Goal: Check status: Check status

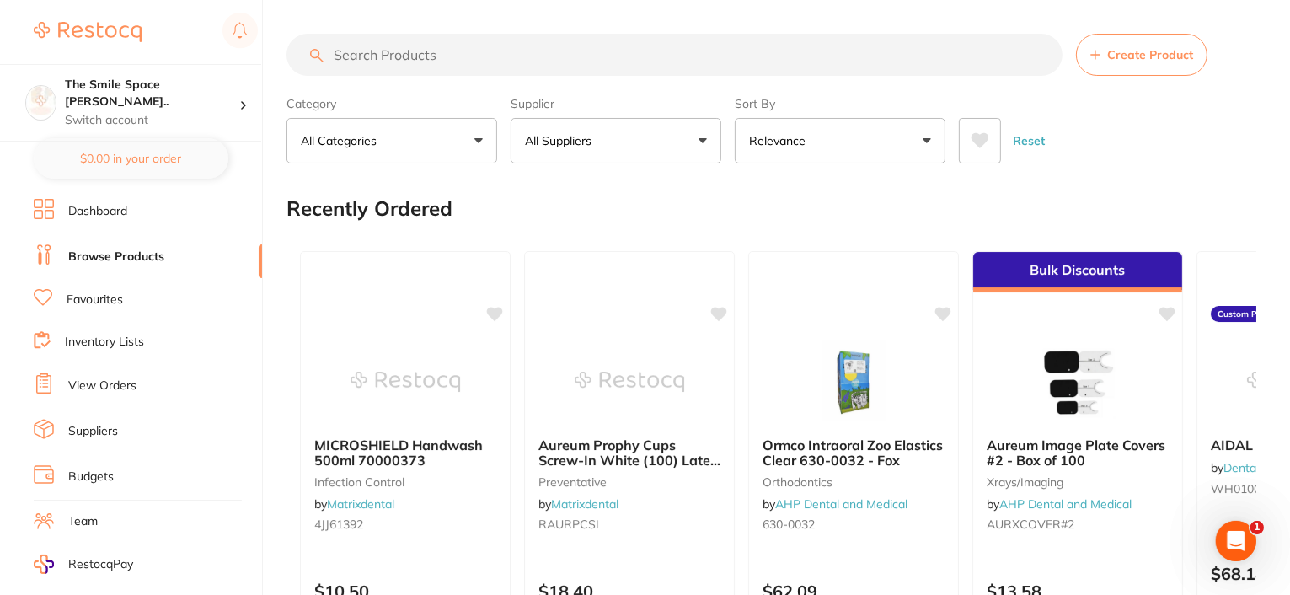
click at [100, 378] on link "View Orders" at bounding box center [102, 386] width 68 height 17
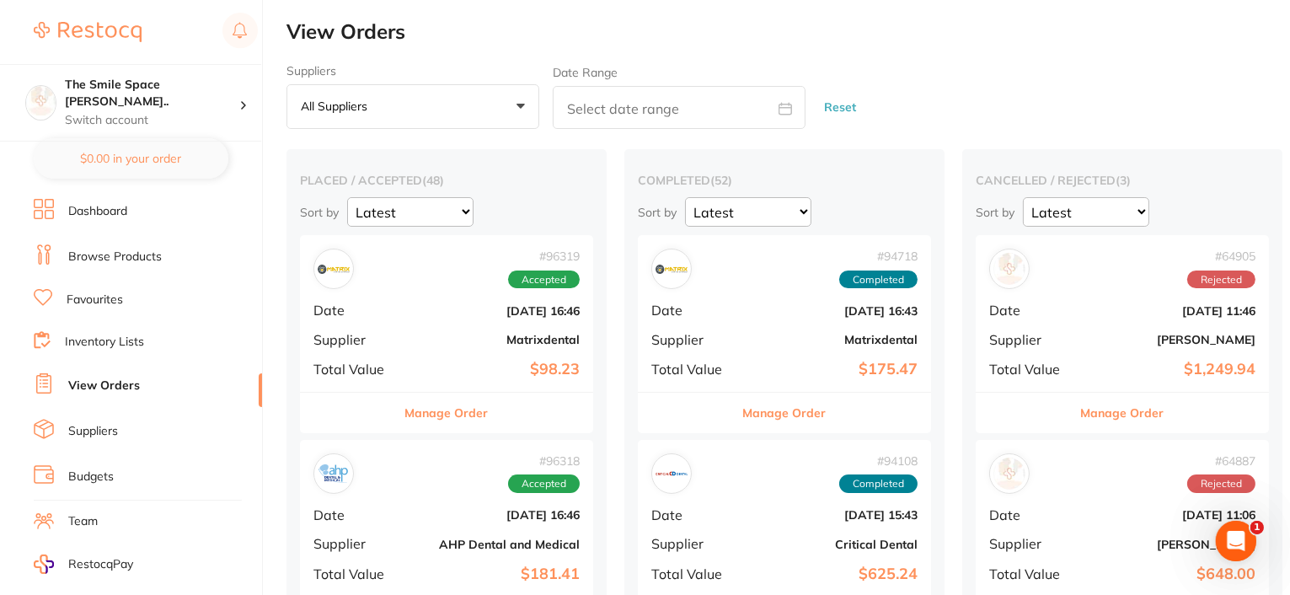
click at [448, 414] on button "Manage Order" at bounding box center [446, 413] width 83 height 40
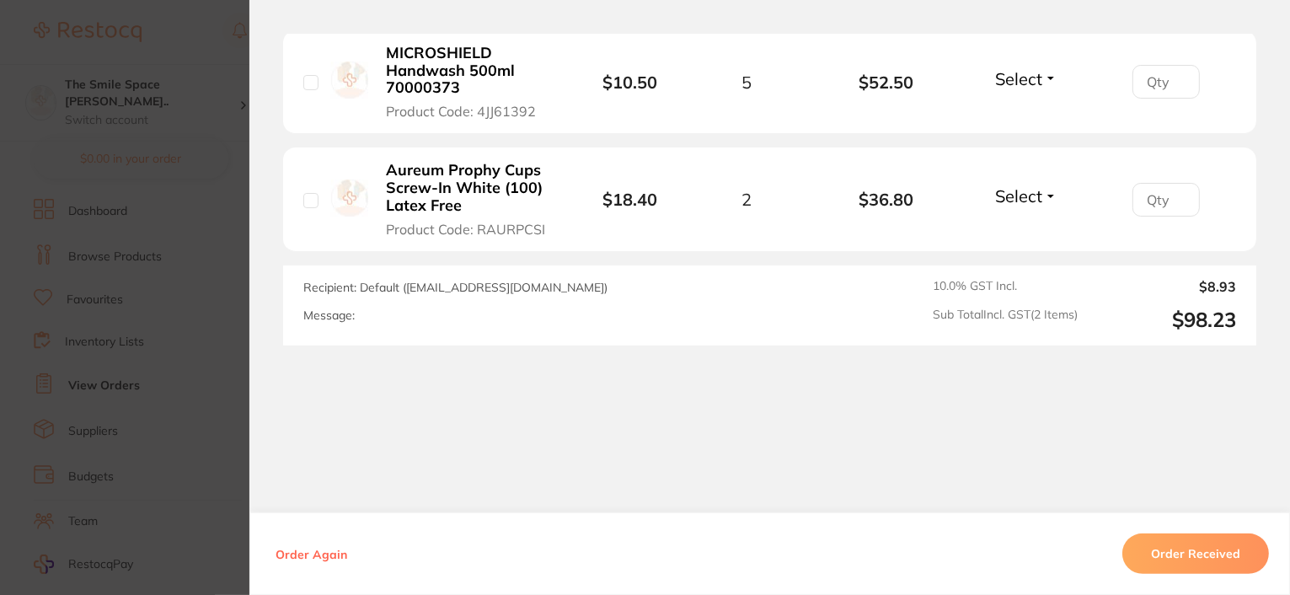
click at [143, 260] on section "Order ID: Restocq- 96319 Order Information Accepted Order Order Date [DATE] 16:…" at bounding box center [645, 297] width 1290 height 595
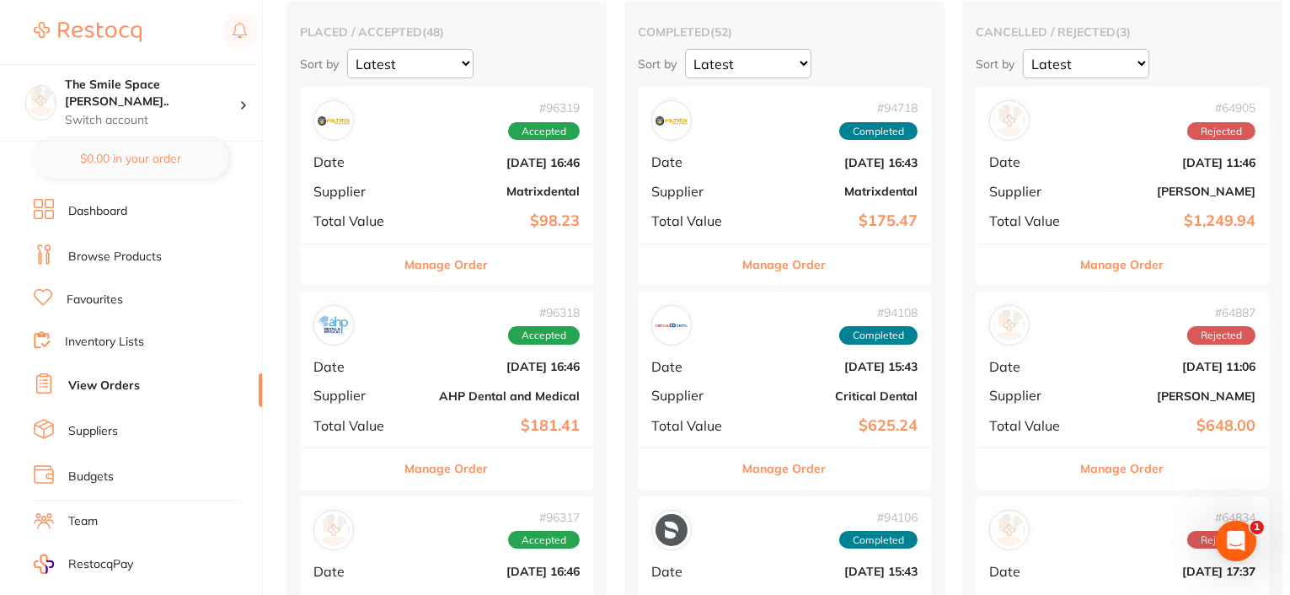
scroll to position [169, 0]
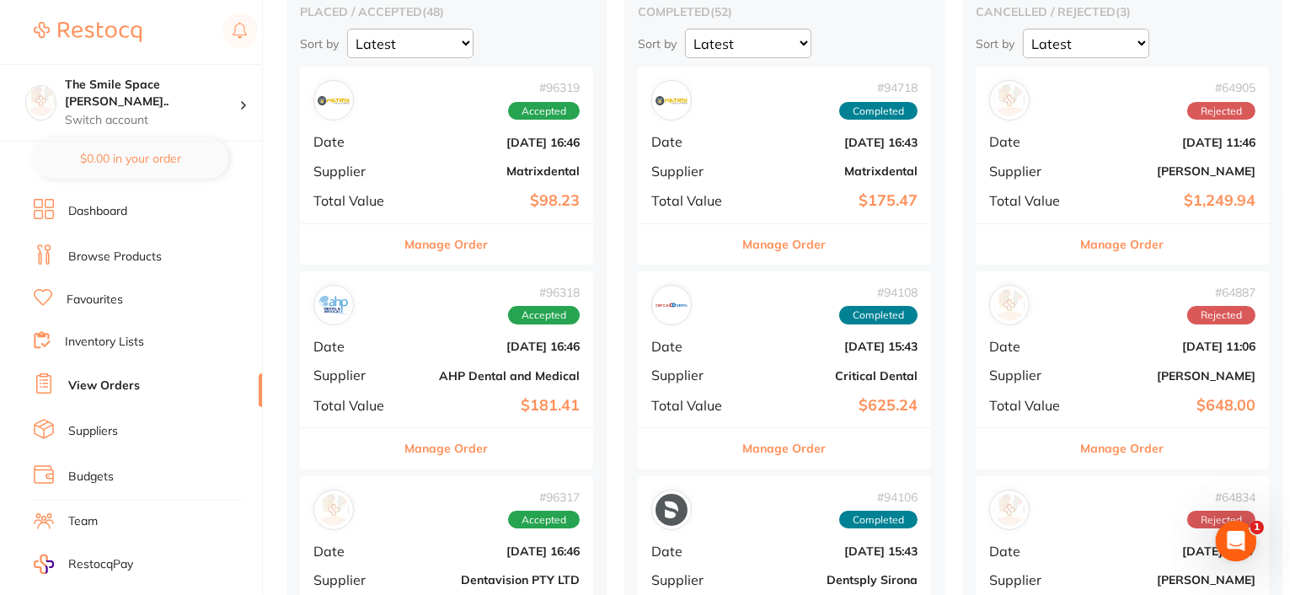
click at [437, 439] on button "Manage Order" at bounding box center [446, 448] width 83 height 40
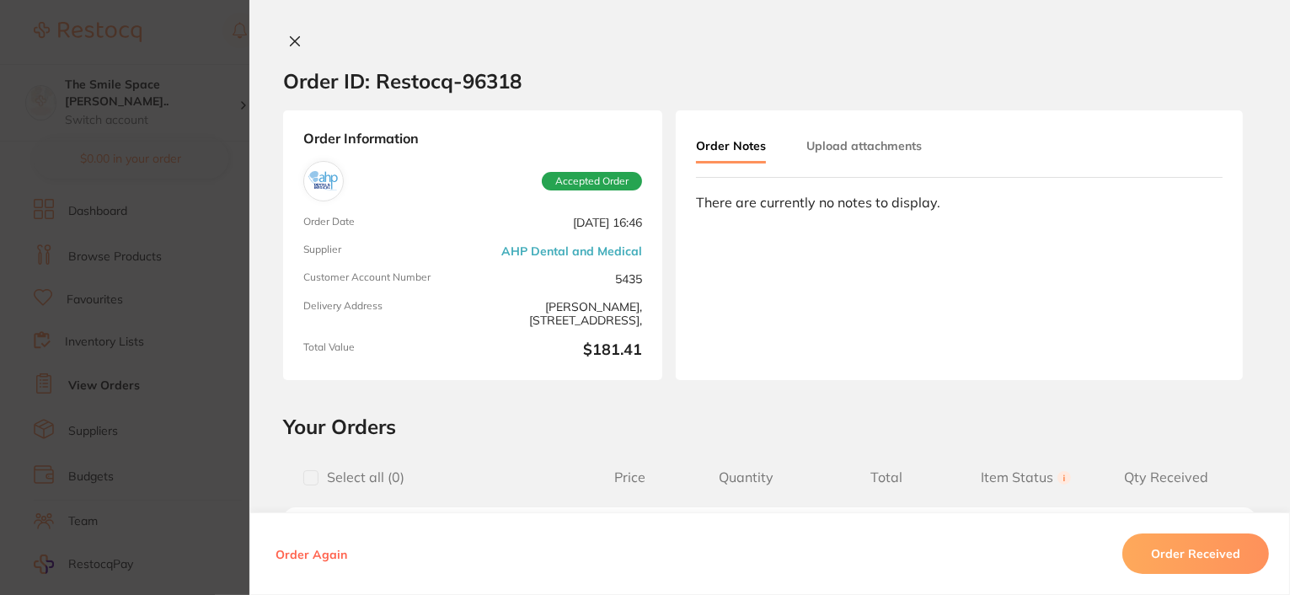
click at [292, 40] on icon at bounding box center [295, 41] width 9 height 9
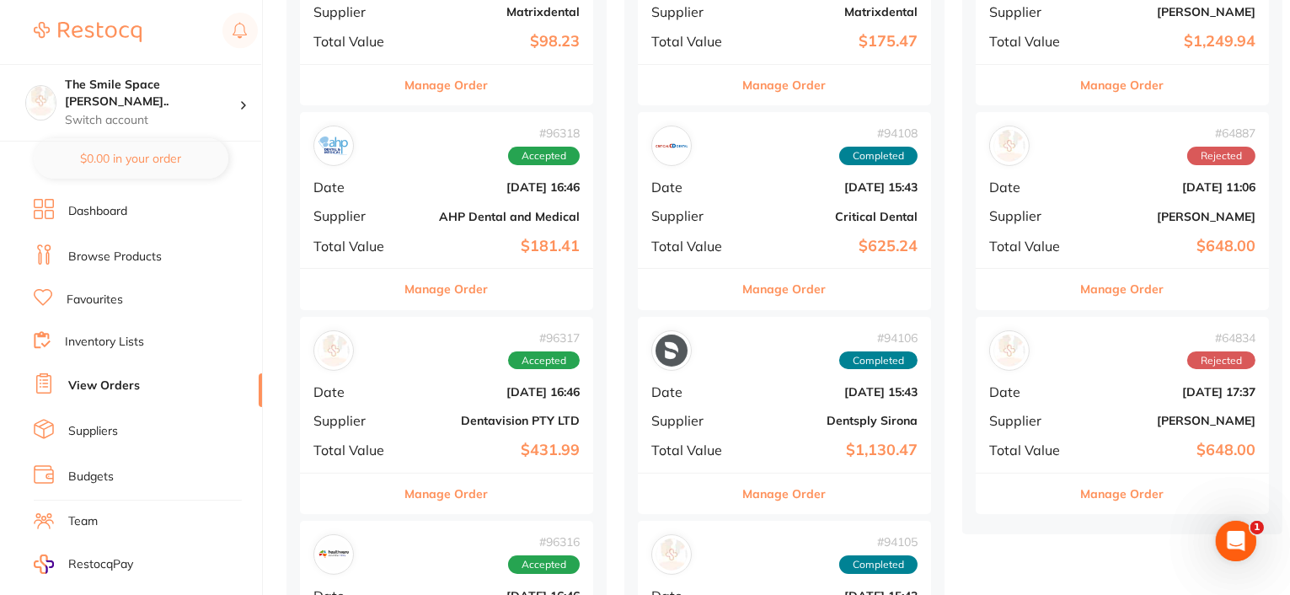
scroll to position [337, 0]
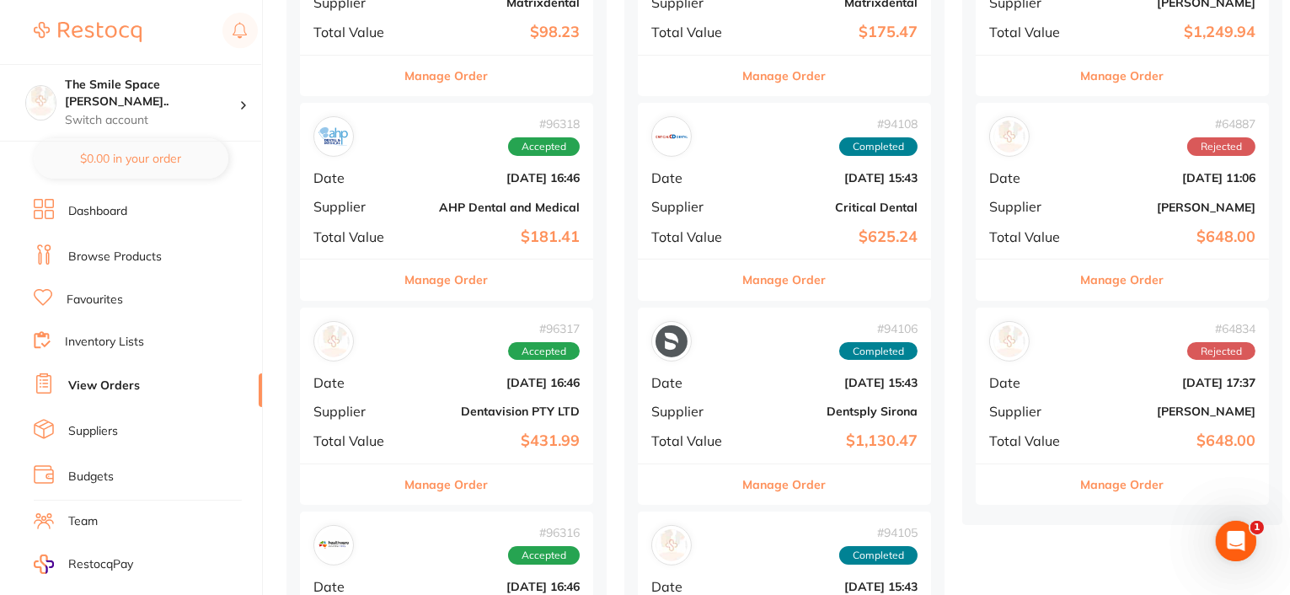
click at [383, 498] on div "Manage Order" at bounding box center [446, 483] width 293 height 41
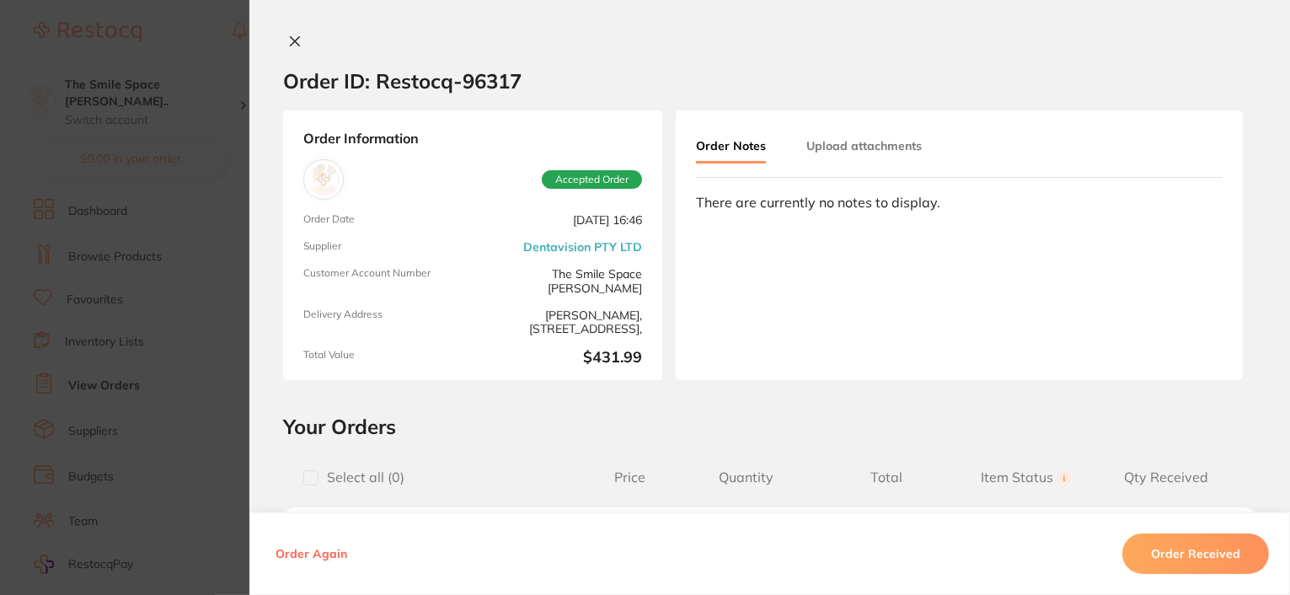
click at [288, 38] on icon at bounding box center [294, 41] width 13 height 13
